Goal: Share content

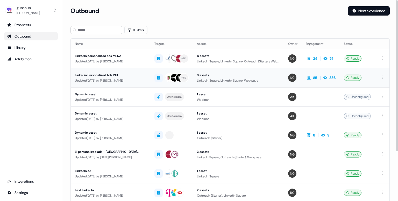
click at [116, 79] on div "Updated [DATE] by [PERSON_NAME]" at bounding box center [110, 80] width 71 height 5
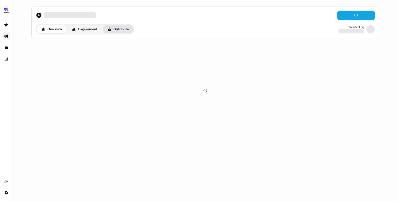
click at [127, 31] on button "Distribute" at bounding box center [118, 29] width 30 height 8
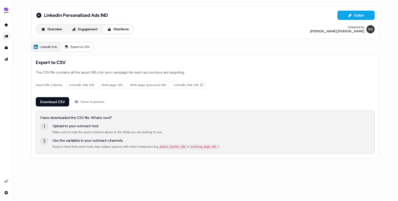
click at [48, 44] on link "LinkedIn Ads" at bounding box center [45, 47] width 29 height 10
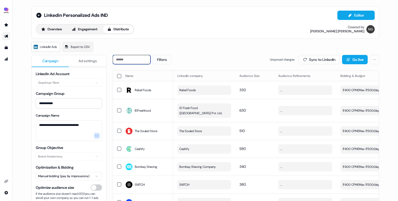
click at [123, 60] on input at bounding box center [132, 59] width 38 height 9
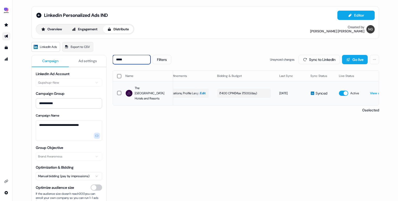
scroll to position [0, 124]
type input "*****"
click at [341, 92] on button "button" at bounding box center [342, 93] width 9 height 5
click at [374, 92] on link "View campaign" at bounding box center [380, 93] width 23 height 4
click at [305, 61] on button "Sync to LinkedIn" at bounding box center [318, 59] width 41 height 9
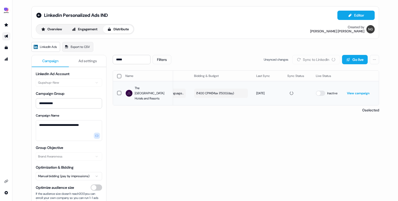
scroll to position [0, 0]
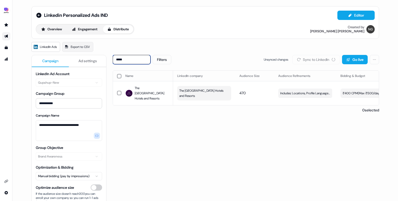
click at [118, 62] on input "*****" at bounding box center [132, 59] width 38 height 9
